Goal: Task Accomplishment & Management: Use online tool/utility

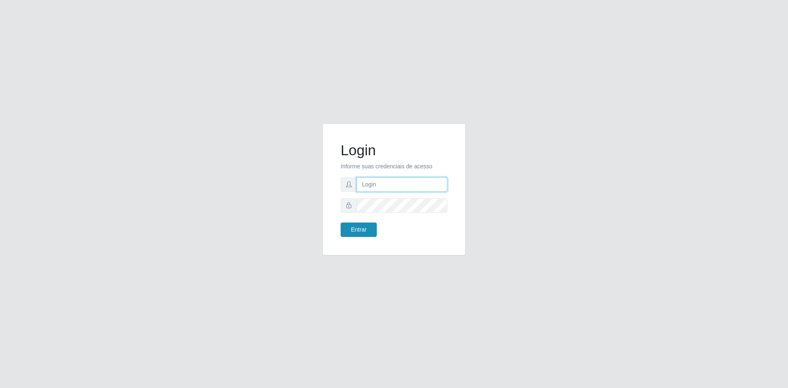
type input "[EMAIL_ADDRESS][DOMAIN_NAME]"
click at [360, 230] on button "Entrar" at bounding box center [359, 230] width 36 height 14
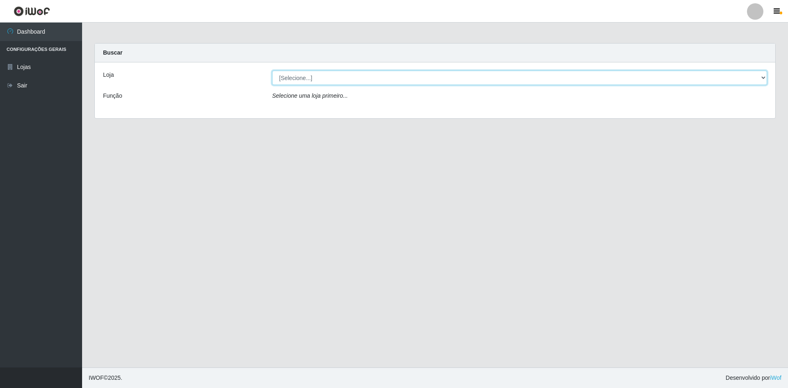
click at [372, 81] on select "[Selecione...] Hiper Queiroz - [GEOGRAPHIC_DATA] [GEOGRAPHIC_DATA] [GEOGRAPHIC_…" at bounding box center [519, 78] width 495 height 14
click at [272, 71] on select "[Selecione...] Hiper Queiroz - [GEOGRAPHIC_DATA] [GEOGRAPHIC_DATA] [GEOGRAPHIC_…" at bounding box center [519, 78] width 495 height 14
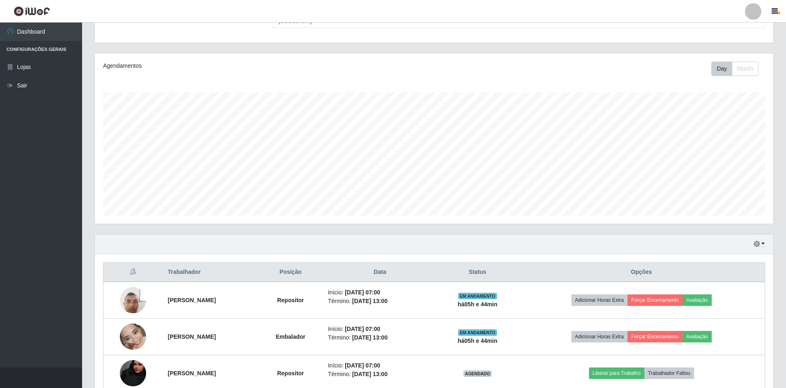
scroll to position [34, 0]
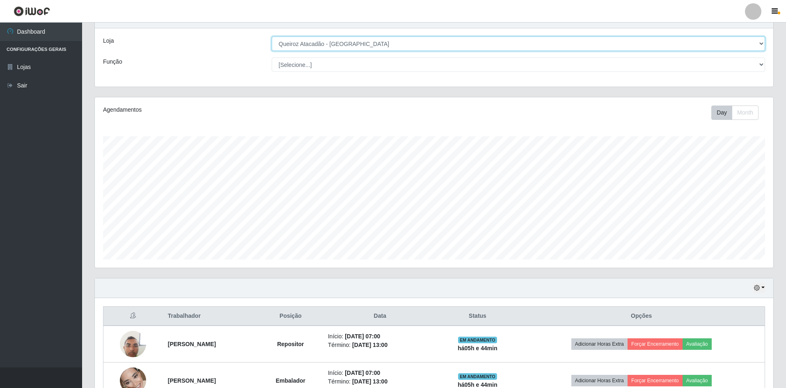
click at [365, 44] on select "[Selecione...] Hiper Queiroz - [GEOGRAPHIC_DATA] [GEOGRAPHIC_DATA] [GEOGRAPHIC_…" at bounding box center [518, 44] width 493 height 14
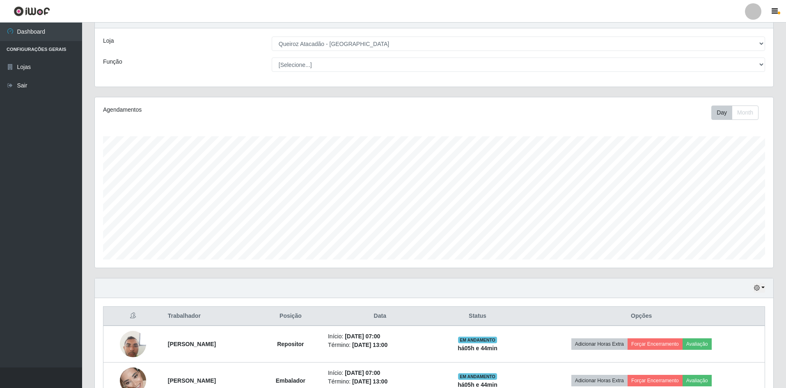
click at [230, 37] on div "Loja" at bounding box center [181, 44] width 169 height 14
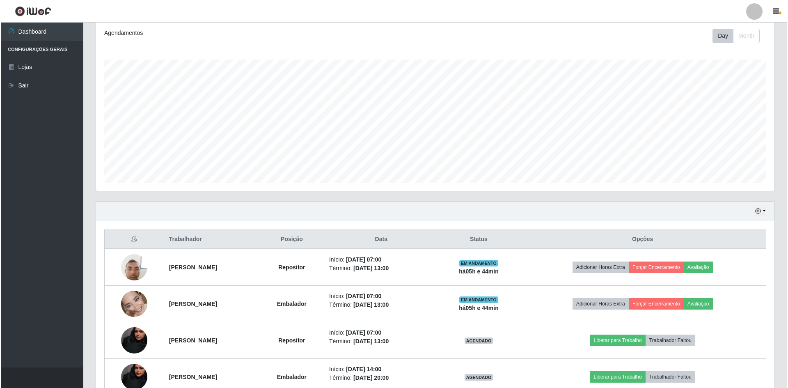
scroll to position [157, 0]
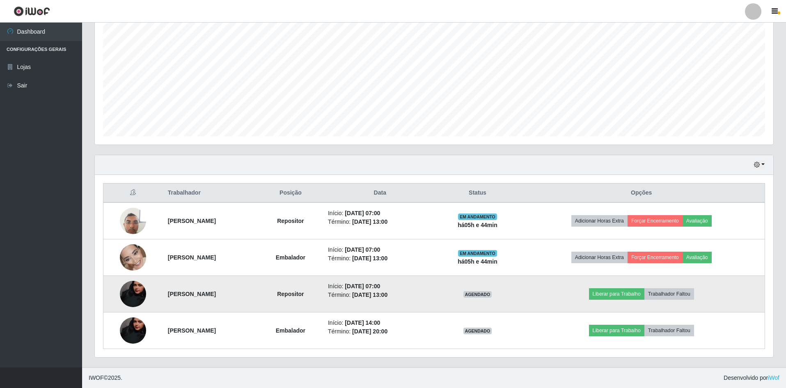
click at [141, 298] on img at bounding box center [133, 294] width 26 height 58
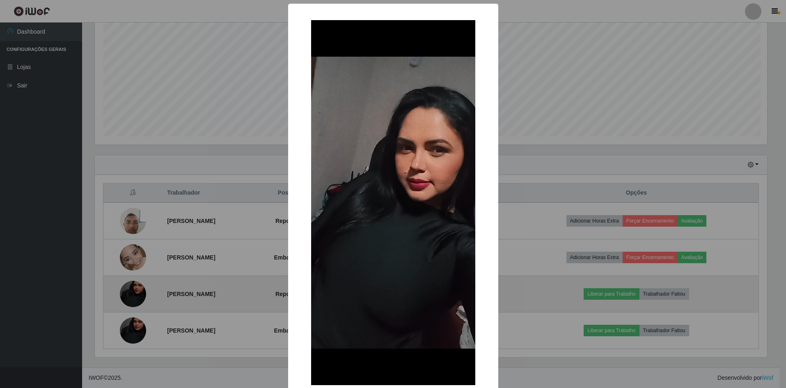
scroll to position [170, 675]
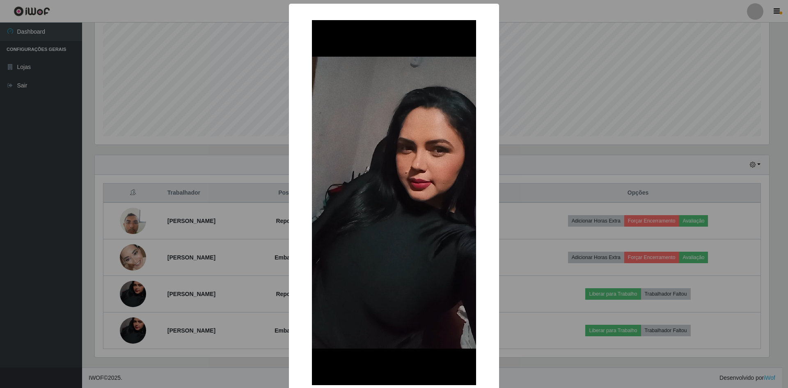
click at [174, 294] on div "× OK Cancel" at bounding box center [394, 194] width 788 height 388
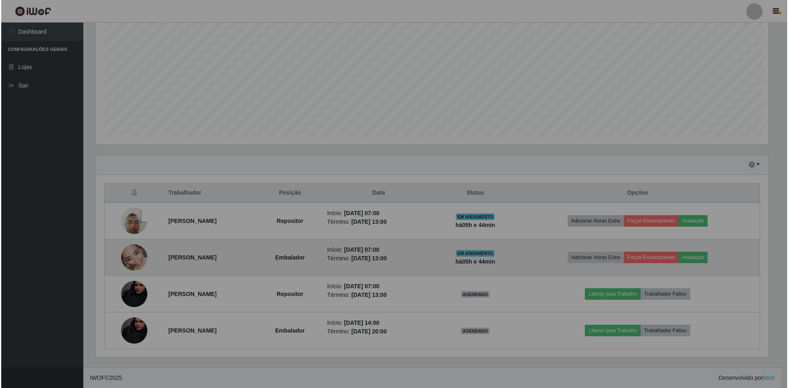
scroll to position [170, 679]
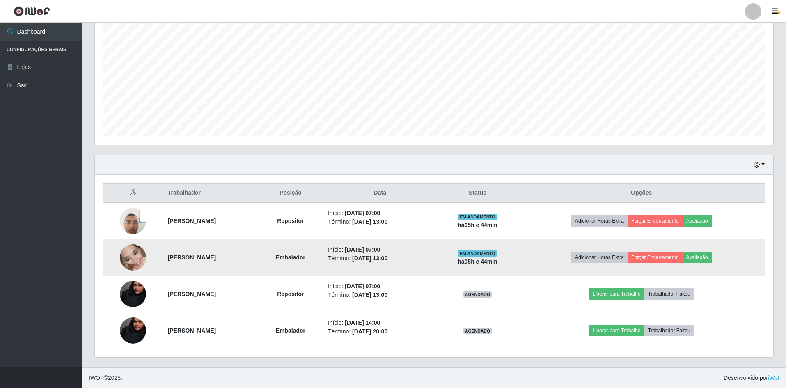
click at [131, 259] on img at bounding box center [133, 257] width 26 height 58
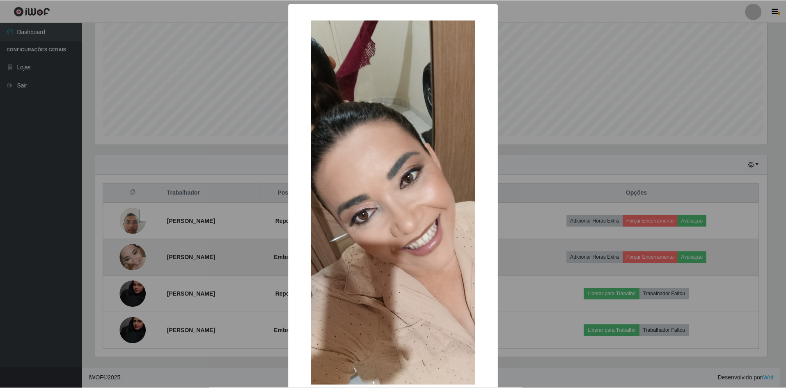
scroll to position [170, 675]
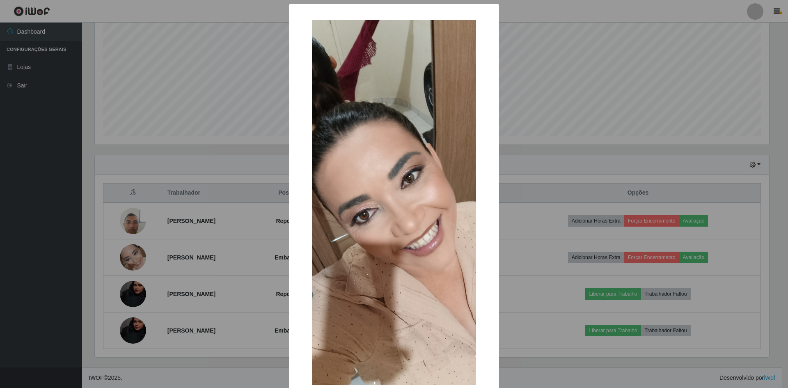
click at [186, 288] on div "× OK Cancel" at bounding box center [394, 194] width 788 height 388
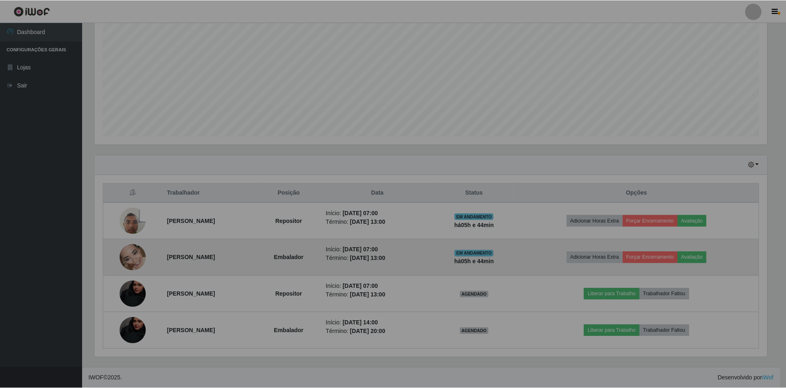
scroll to position [170, 679]
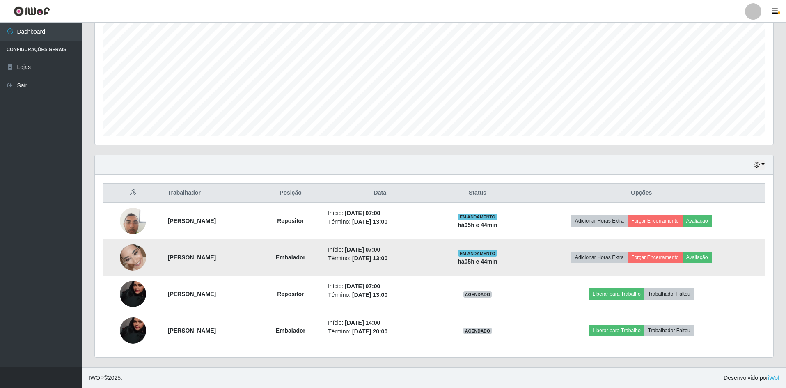
click at [122, 259] on img at bounding box center [133, 257] width 26 height 58
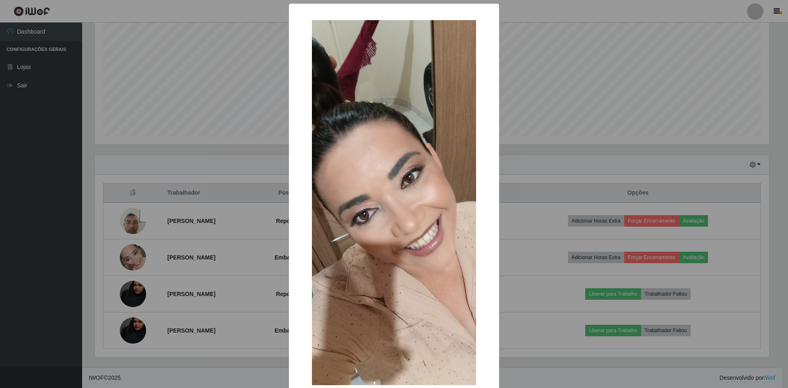
drag, startPoint x: 147, startPoint y: 254, endPoint x: 139, endPoint y: 245, distance: 12.2
click at [147, 254] on div "× OK Cancel" at bounding box center [394, 194] width 788 height 388
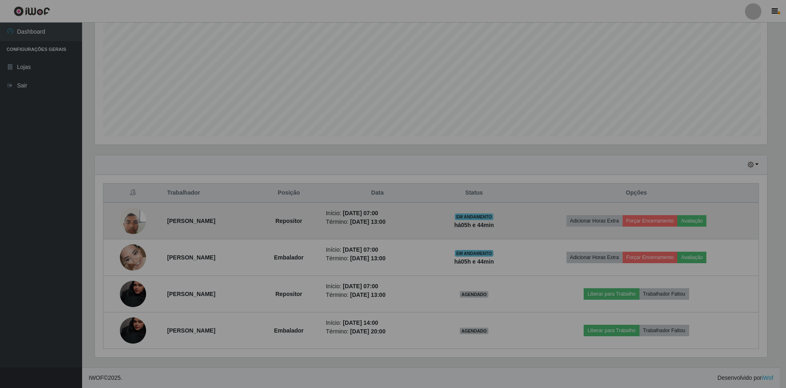
scroll to position [170, 679]
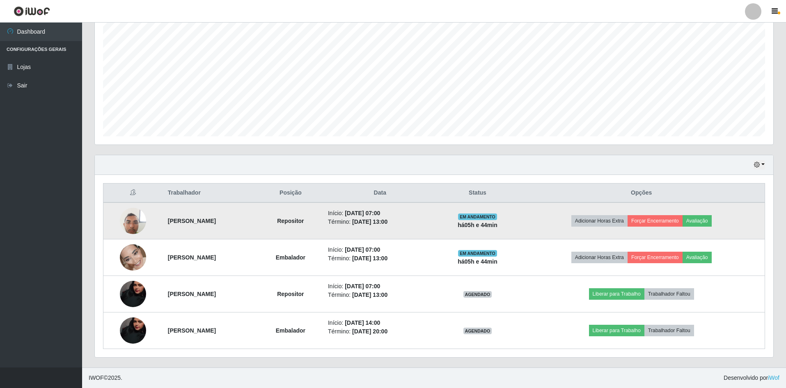
click at [131, 233] on img at bounding box center [133, 220] width 26 height 35
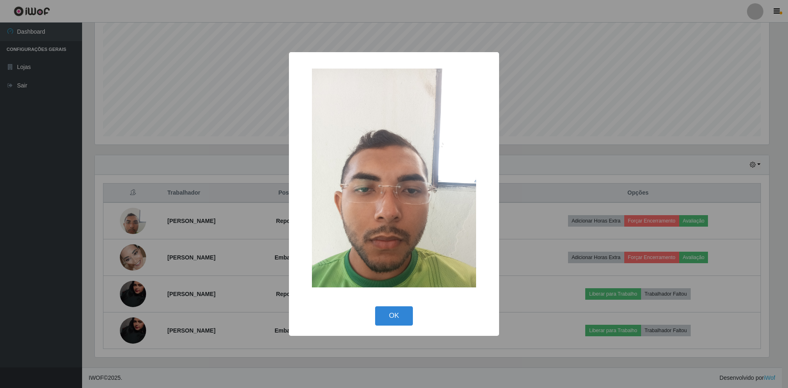
click at [153, 243] on div "× OK Cancel" at bounding box center [394, 194] width 788 height 388
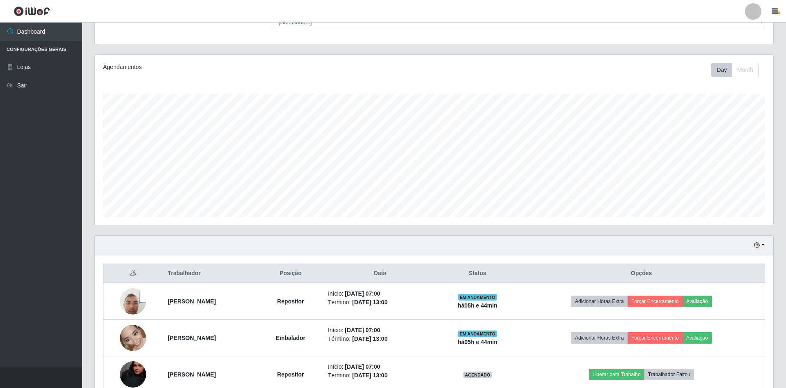
scroll to position [0, 0]
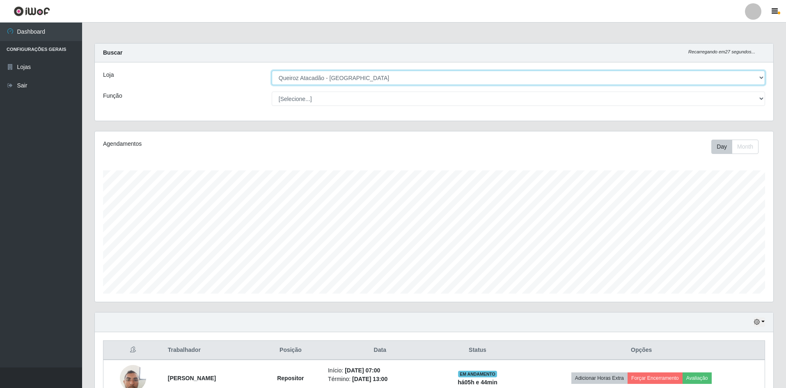
click at [383, 83] on select "[Selecione...] Hiper Queiroz - [GEOGRAPHIC_DATA] [GEOGRAPHIC_DATA] [GEOGRAPHIC_…" at bounding box center [518, 78] width 493 height 14
select select "516"
click at [272, 71] on select "[Selecione...] Hiper Queiroz - [GEOGRAPHIC_DATA] [GEOGRAPHIC_DATA] [GEOGRAPHIC_…" at bounding box center [518, 78] width 493 height 14
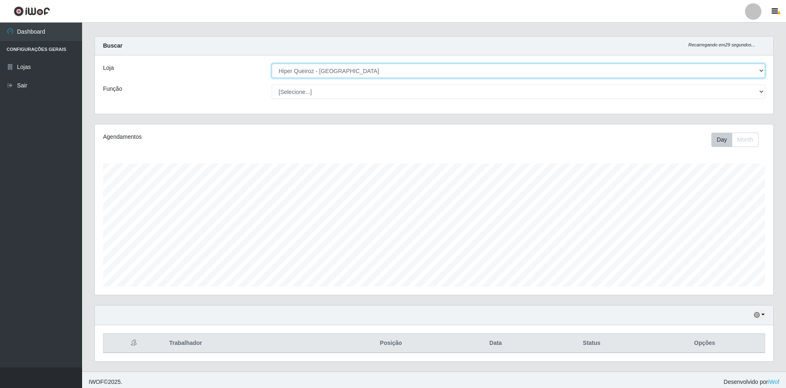
scroll to position [11, 0]
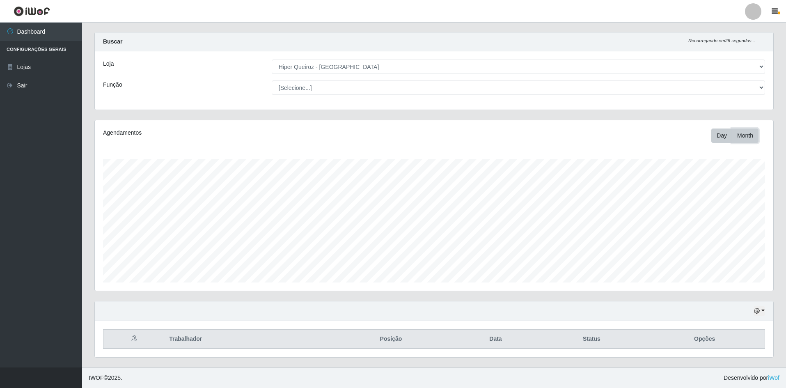
click at [750, 131] on button "Month" at bounding box center [745, 136] width 27 height 14
click at [168, 335] on th "Trabalhador" at bounding box center [246, 339] width 165 height 19
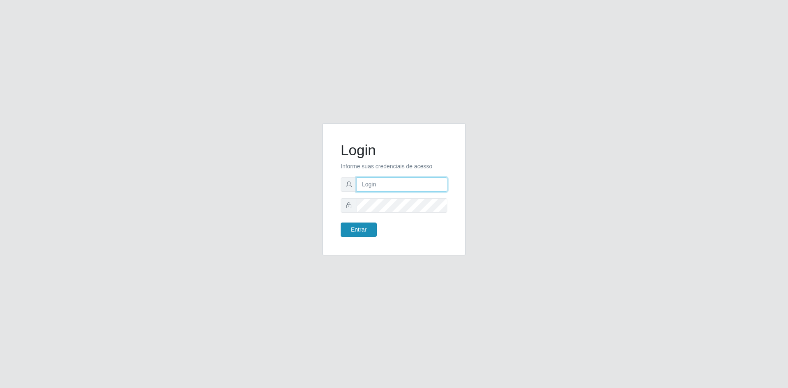
type input "[EMAIL_ADDRESS][DOMAIN_NAME]"
click at [360, 230] on button "Entrar" at bounding box center [359, 230] width 36 height 14
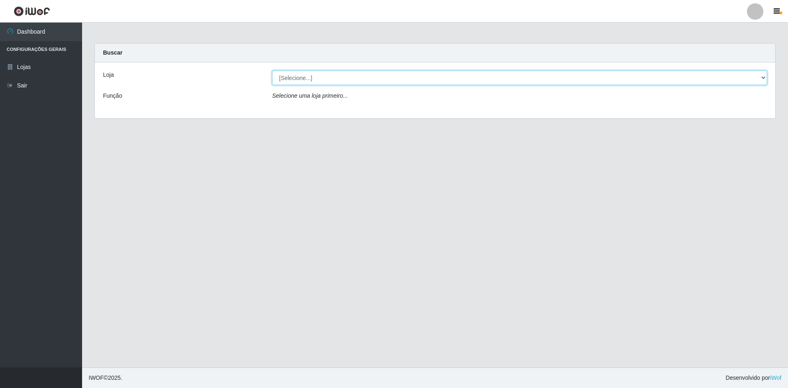
click at [364, 81] on select "[Selecione...] Hiper Queiroz - [GEOGRAPHIC_DATA] [GEOGRAPHIC_DATA] [GEOGRAPHIC_…" at bounding box center [519, 78] width 495 height 14
select select "517"
click at [272, 71] on select "[Selecione...] Hiper Queiroz - [GEOGRAPHIC_DATA] [GEOGRAPHIC_DATA] [GEOGRAPHIC_…" at bounding box center [519, 78] width 495 height 14
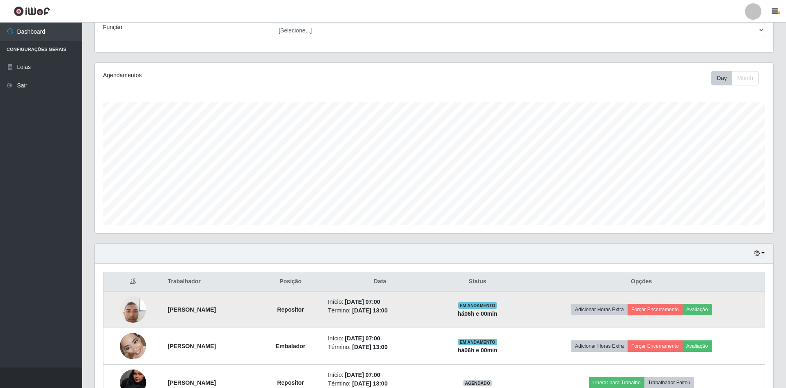
scroll to position [157, 0]
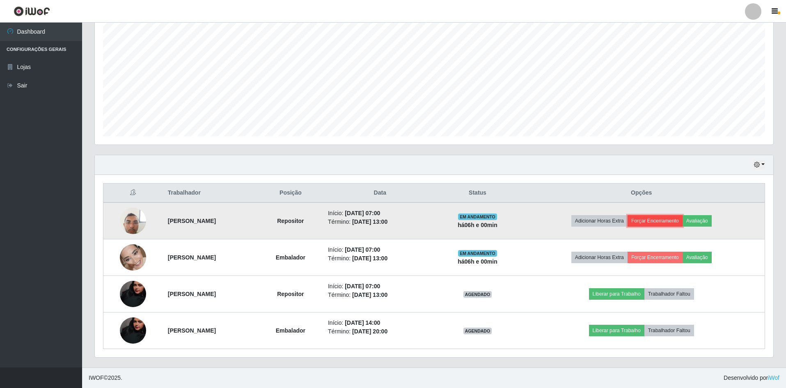
click at [656, 221] on button "Forçar Encerramento" at bounding box center [655, 220] width 55 height 11
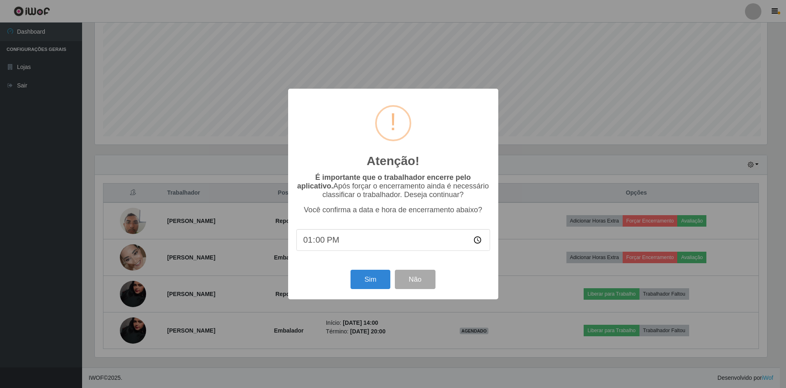
scroll to position [170, 675]
click at [375, 283] on button "Sim" at bounding box center [371, 279] width 40 height 19
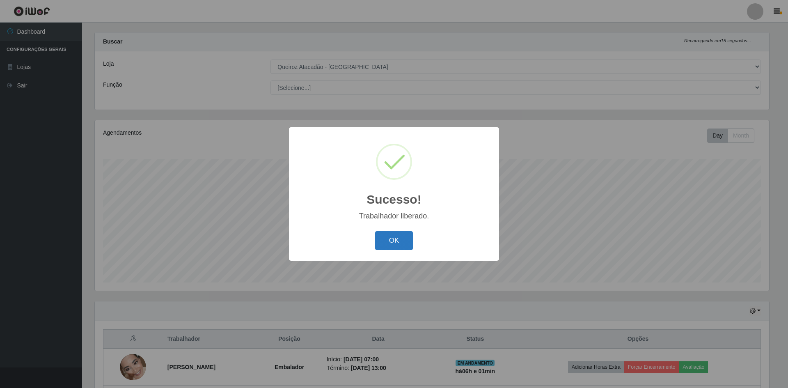
click at [388, 248] on button "OK" at bounding box center [394, 240] width 38 height 19
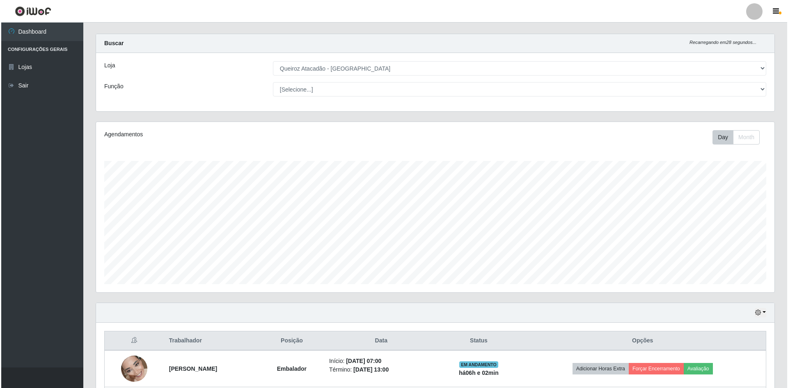
scroll to position [121, 0]
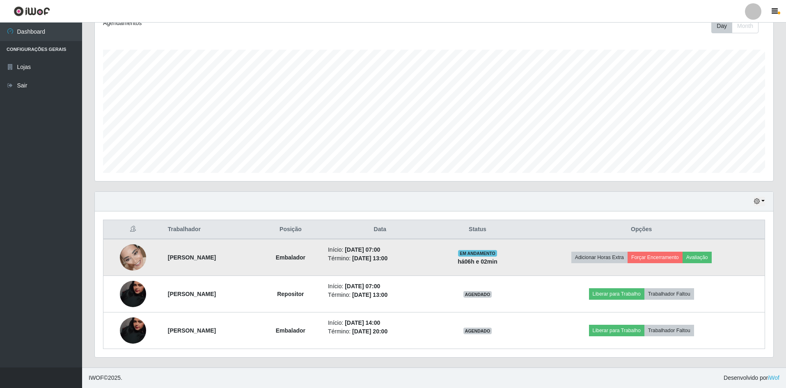
click at [132, 262] on img at bounding box center [133, 257] width 26 height 58
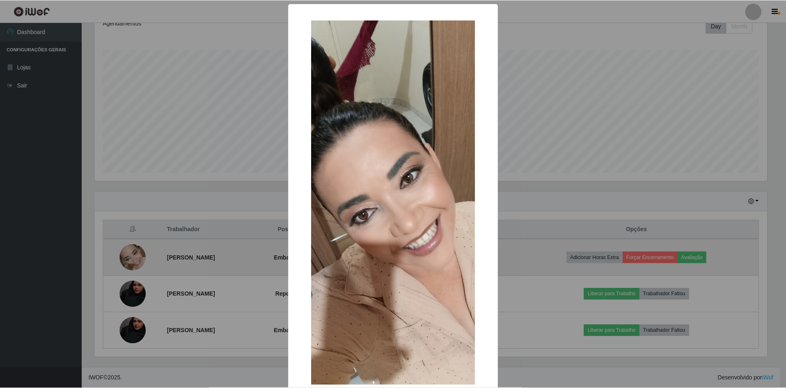
scroll to position [170, 675]
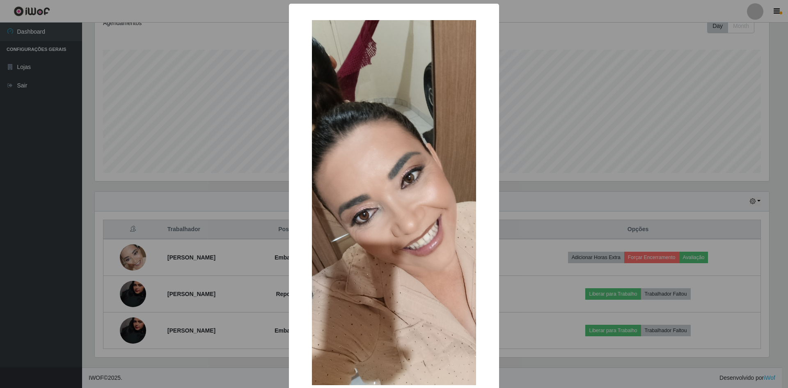
click at [523, 89] on div "× OK Cancel" at bounding box center [394, 194] width 788 height 388
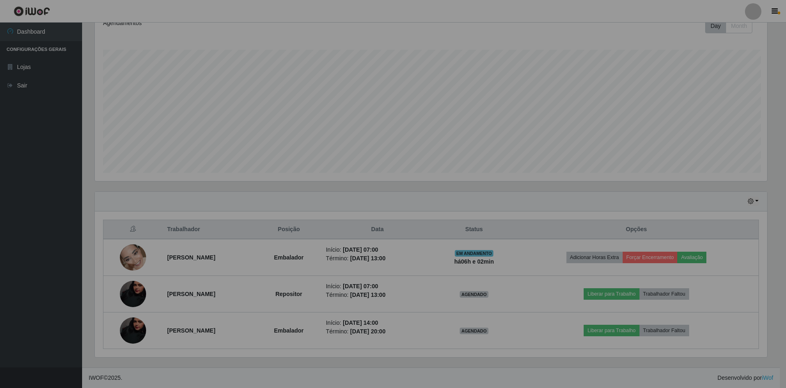
scroll to position [170, 679]
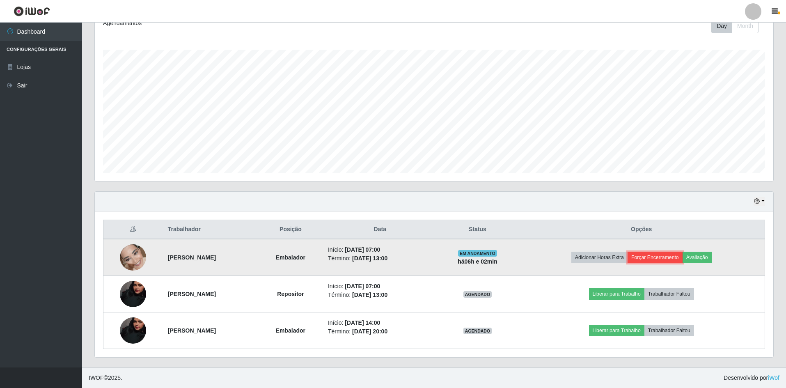
click at [666, 255] on button "Forçar Encerramento" at bounding box center [655, 257] width 55 height 11
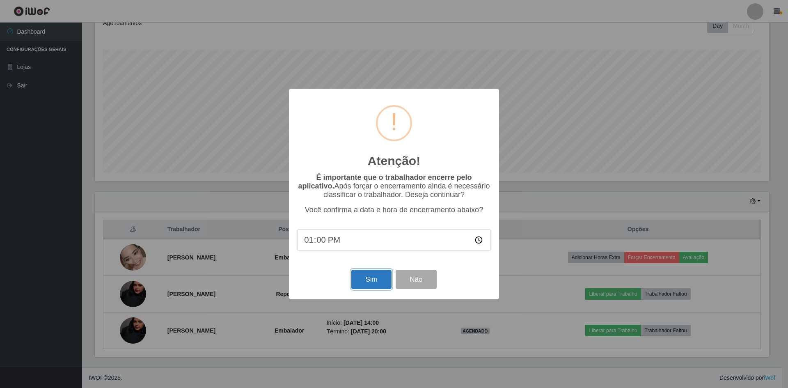
click at [372, 280] on button "Sim" at bounding box center [371, 279] width 40 height 19
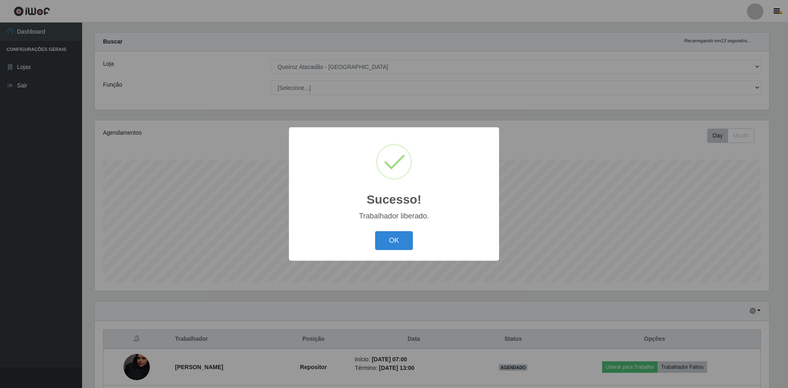
drag, startPoint x: 402, startPoint y: 243, endPoint x: 417, endPoint y: 250, distance: 16.6
click at [401, 243] on button "OK" at bounding box center [394, 240] width 38 height 19
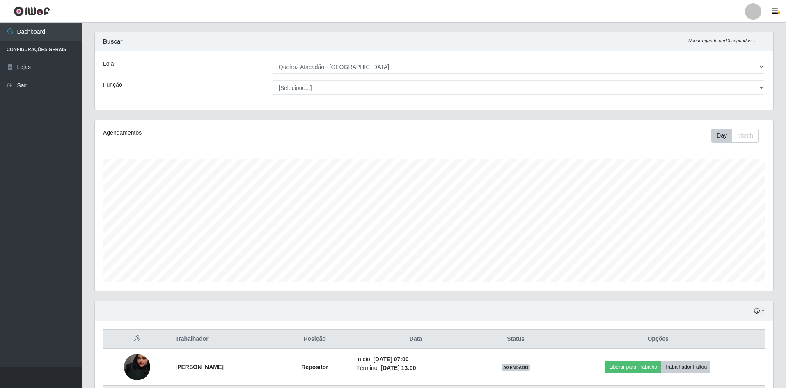
scroll to position [170, 679]
